Goal: Task Accomplishment & Management: Use online tool/utility

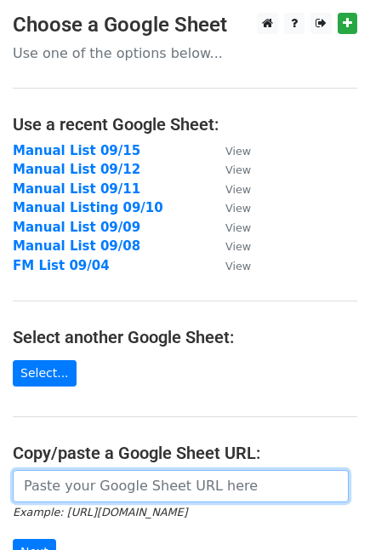
click at [96, 482] on input "url" at bounding box center [181, 486] width 336 height 32
paste input "[URL][DOMAIN_NAME]"
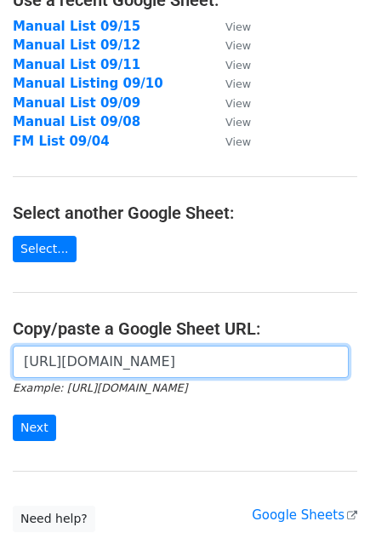
scroll to position [243, 0]
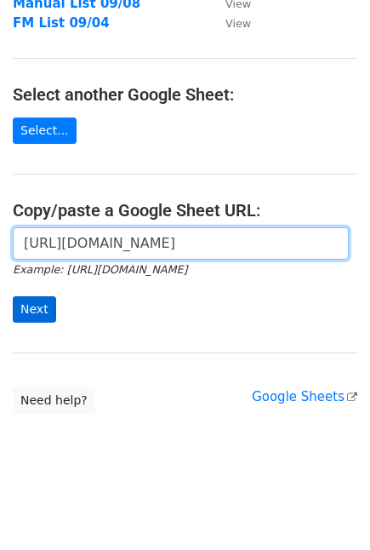
type input "[URL][DOMAIN_NAME]"
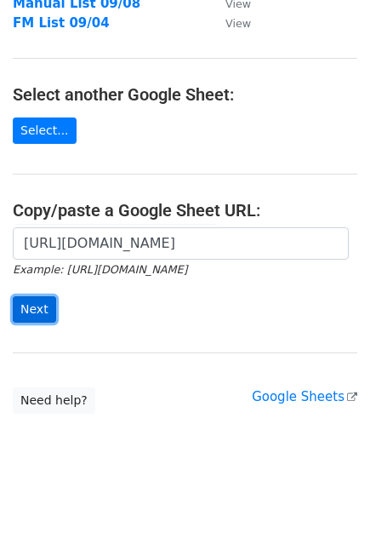
scroll to position [0, 0]
click at [39, 313] on input "Next" at bounding box center [34, 309] width 43 height 26
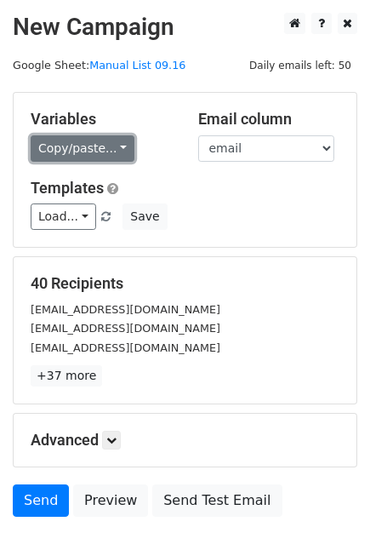
click at [100, 142] on link "Copy/paste..." at bounding box center [83, 148] width 104 height 26
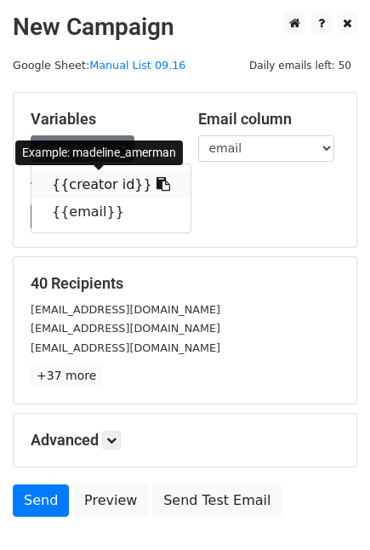
click at [72, 191] on link "{{creator id}}" at bounding box center [111, 184] width 159 height 27
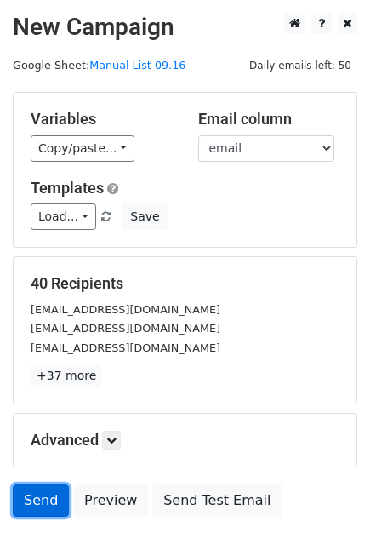
click at [32, 497] on link "Send" at bounding box center [41, 501] width 56 height 32
